Goal: Transaction & Acquisition: Book appointment/travel/reservation

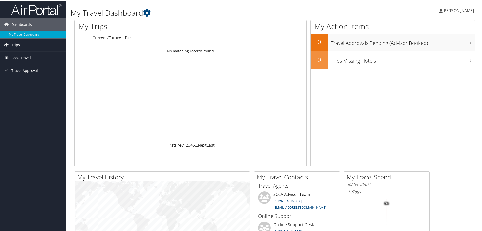
click at [26, 57] on span "Book Travel" at bounding box center [20, 57] width 19 height 13
click at [31, 77] on link "Book/Manage Online Trips" at bounding box center [32, 75] width 65 height 8
